Goal: Information Seeking & Learning: Learn about a topic

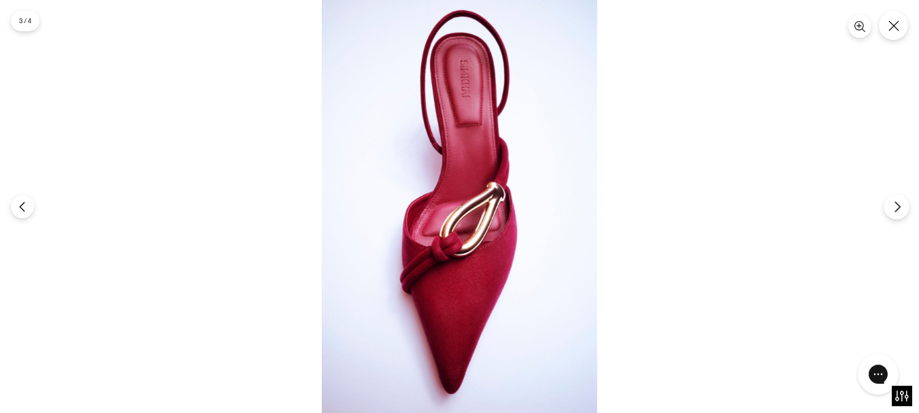
click at [896, 206] on icon "Next" at bounding box center [897, 207] width 12 height 12
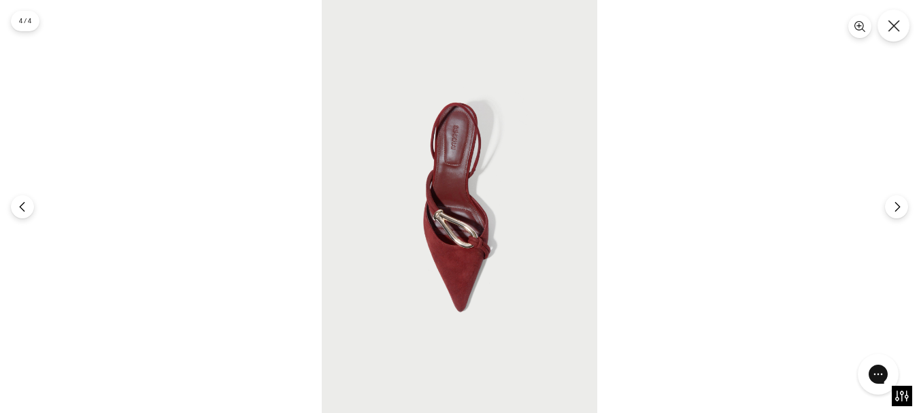
click at [889, 24] on icon "Close" at bounding box center [893, 26] width 12 height 12
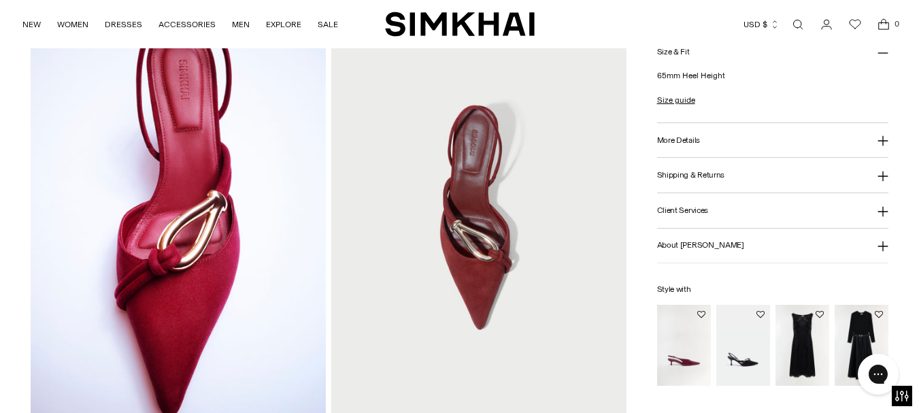
click at [192, 225] on img at bounding box center [178, 216] width 295 height 443
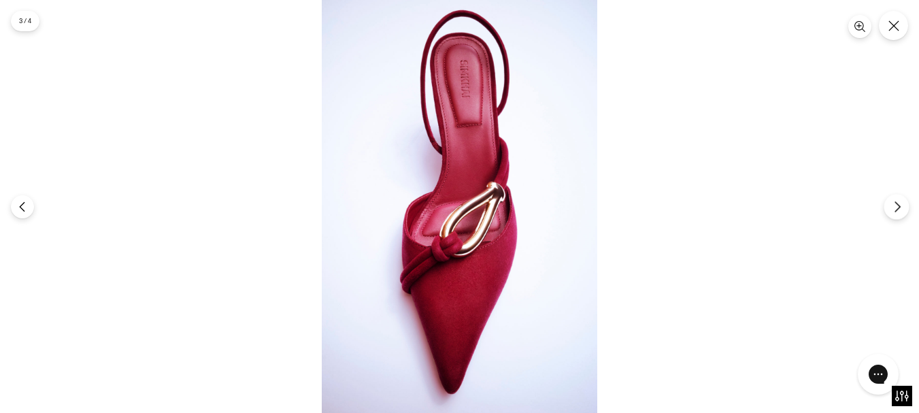
click at [900, 205] on icon "Next" at bounding box center [897, 207] width 12 height 12
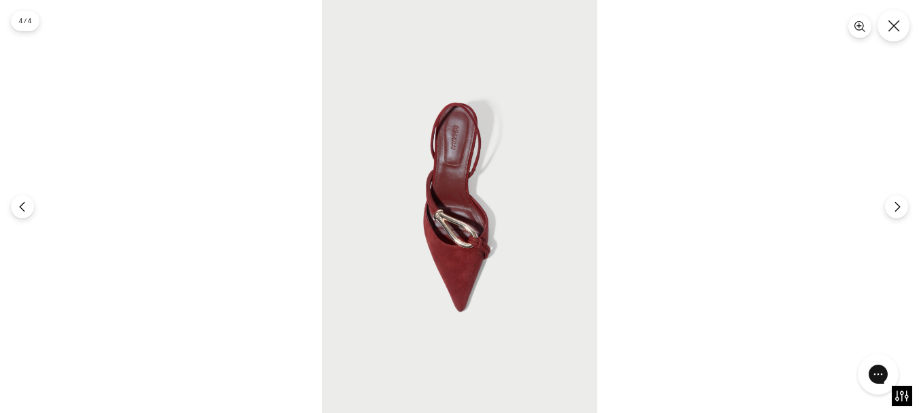
click at [902, 25] on button "Close" at bounding box center [893, 26] width 32 height 32
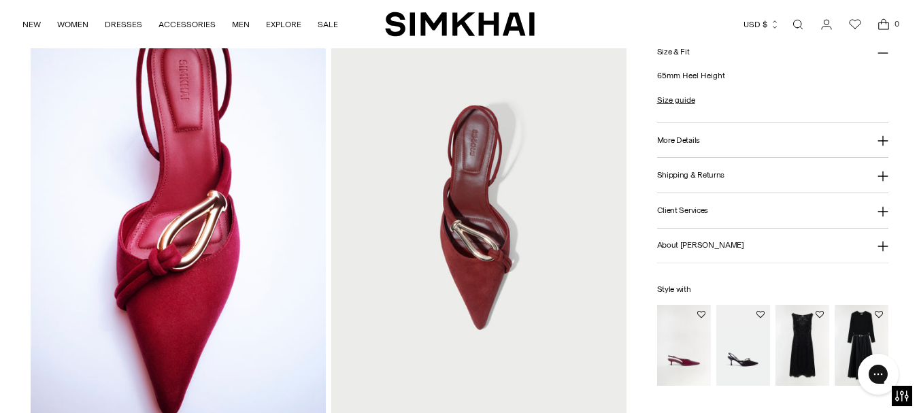
click at [212, 216] on img at bounding box center [178, 216] width 295 height 443
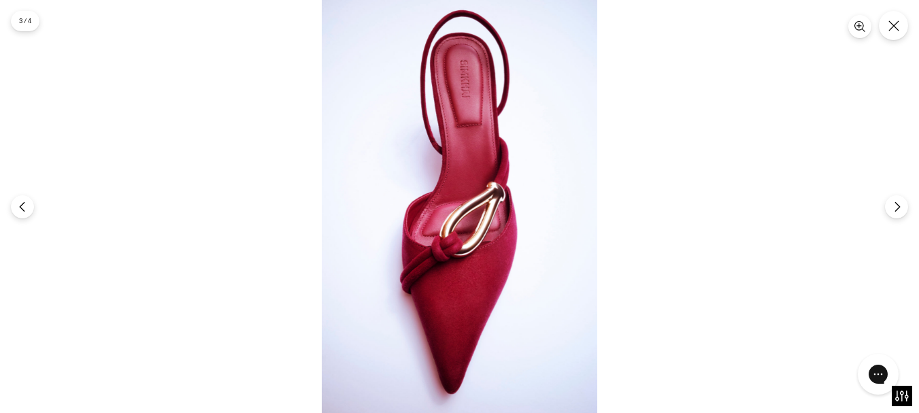
click at [467, 228] on img at bounding box center [459, 206] width 275 height 413
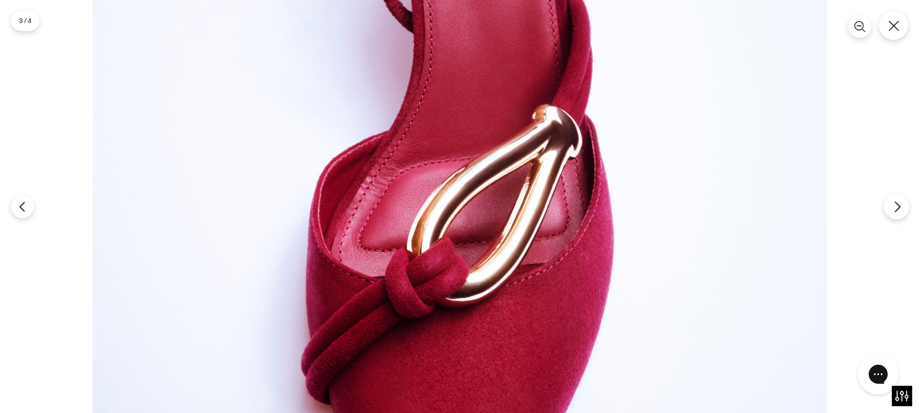
click at [893, 205] on icon "Next" at bounding box center [897, 207] width 12 height 12
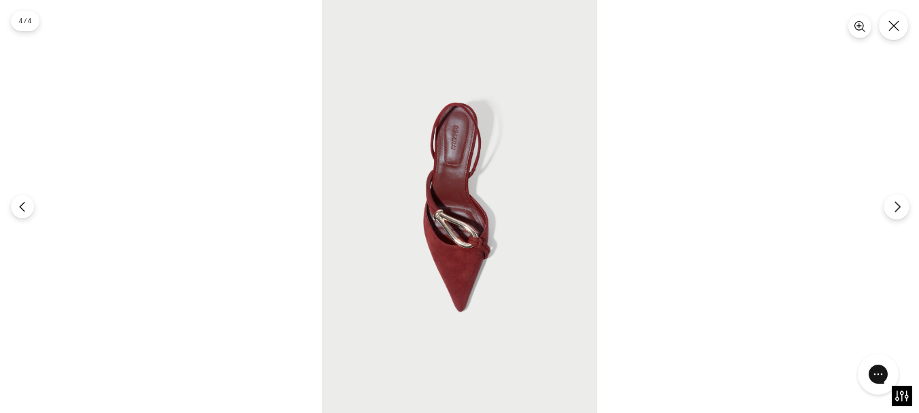
click at [893, 205] on icon "Next" at bounding box center [897, 207] width 12 height 12
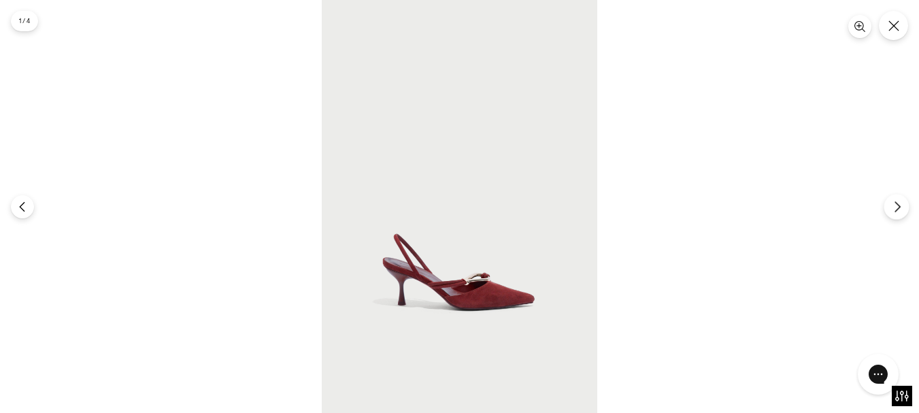
click at [893, 205] on icon "Next" at bounding box center [897, 207] width 12 height 12
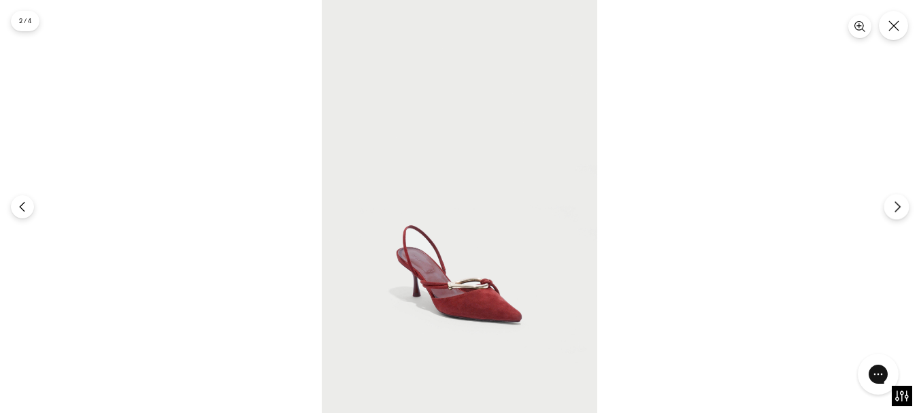
click at [893, 205] on icon "Next" at bounding box center [897, 207] width 12 height 12
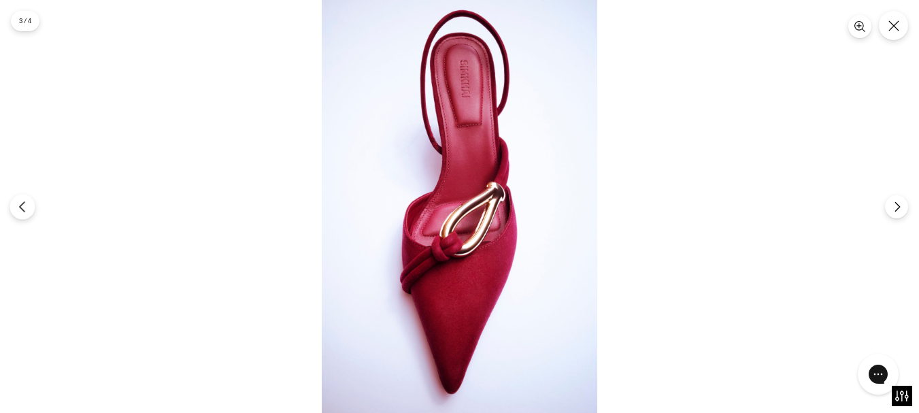
click at [24, 207] on icon "Previous" at bounding box center [22, 207] width 12 height 12
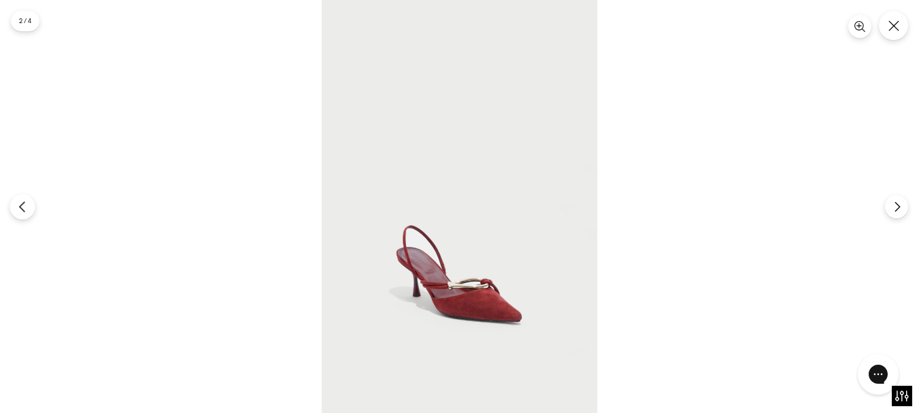
click at [24, 207] on icon "Previous" at bounding box center [22, 207] width 12 height 12
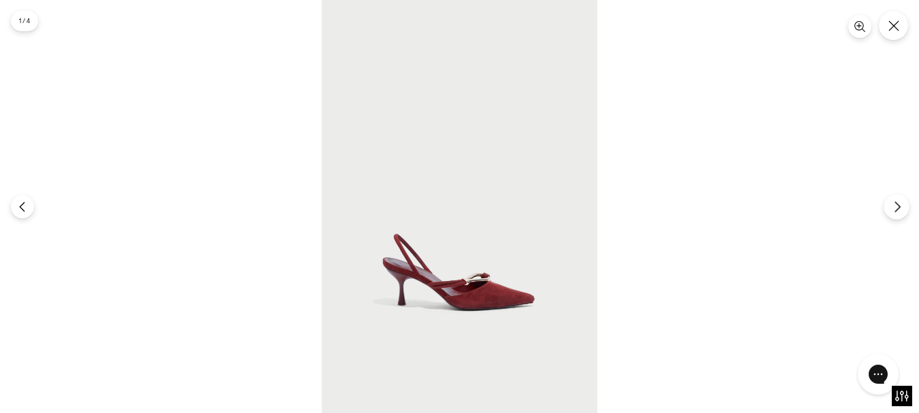
click at [895, 207] on icon "Next" at bounding box center [897, 207] width 12 height 12
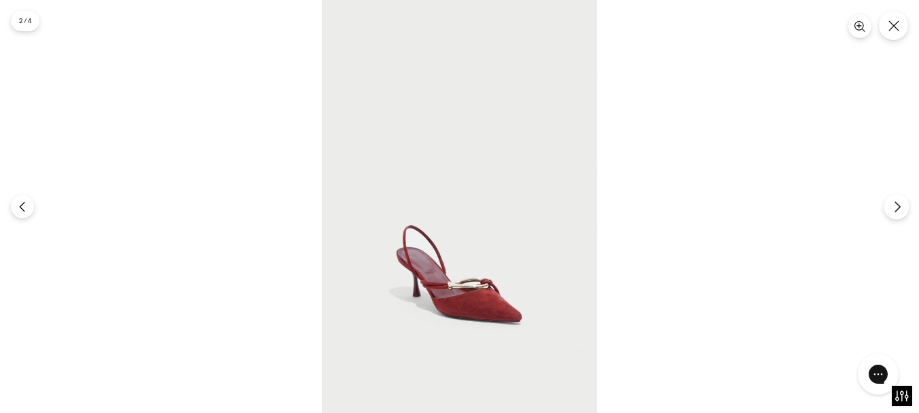
click at [895, 207] on icon "Next" at bounding box center [897, 207] width 12 height 12
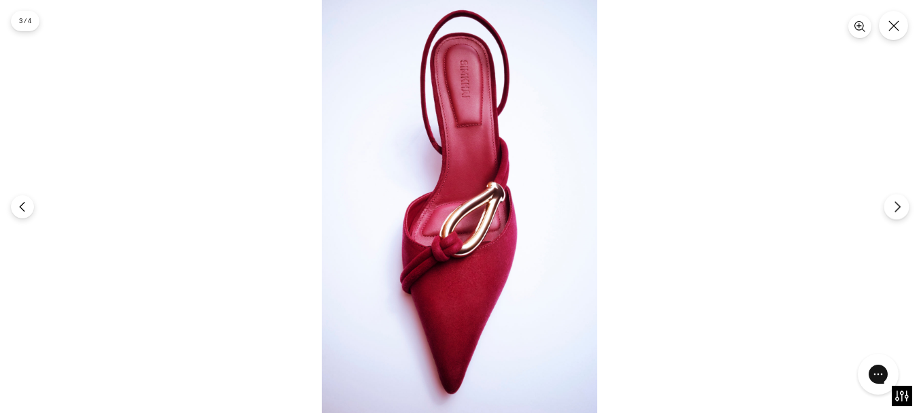
click at [895, 207] on icon "Next" at bounding box center [897, 207] width 12 height 12
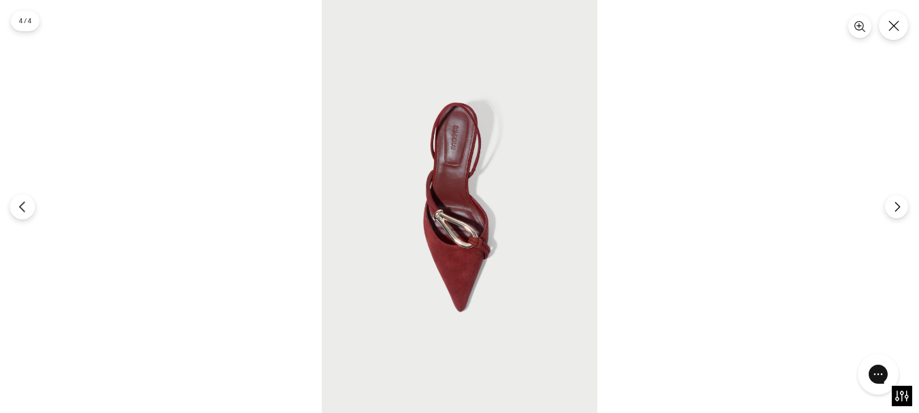
click at [18, 207] on icon "Previous" at bounding box center [22, 207] width 12 height 12
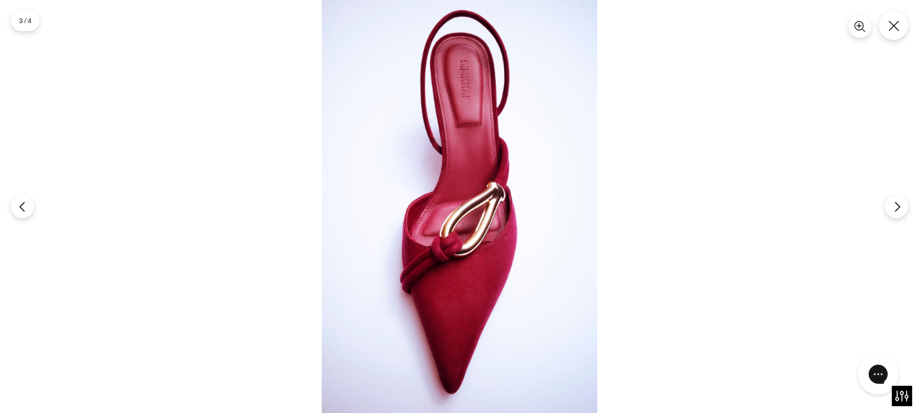
click at [453, 235] on img at bounding box center [459, 206] width 275 height 413
